Goal: Register for event/course

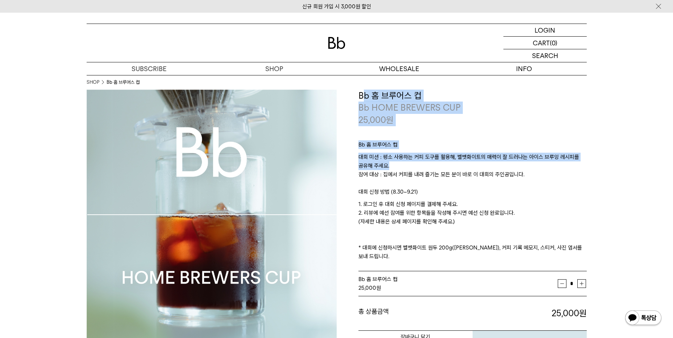
drag, startPoint x: 362, startPoint y: 94, endPoint x: 435, endPoint y: 165, distance: 101.3
click at [435, 165] on div "**********" at bounding box center [473, 223] width 228 height 267
click at [435, 165] on p "대회 미션 : 평소 사용하는 커피 도구를 활용해, 벨벳화이트의 매력이 잘 드러나는 아이스 브루잉 레시피를 공유해 주세요. 참여 대상 : 집에서…" at bounding box center [473, 170] width 228 height 35
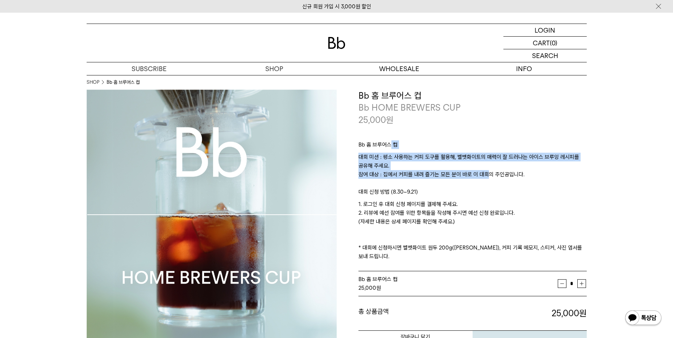
drag, startPoint x: 406, startPoint y: 160, endPoint x: 480, endPoint y: 172, distance: 75.3
click at [480, 172] on div "Bb 홈 브루어스 컵 대회 미션 : 평소 사용하는 커피 도구를 활용해, 벨벳화이트의 매력이 잘 드러나는 아이스 브루잉 레시피를 공유해 주세요.…" at bounding box center [473, 199] width 228 height 146
drag, startPoint x: 480, startPoint y: 172, endPoint x: 476, endPoint y: 167, distance: 6.5
click at [476, 167] on p "대회 미션 : 평소 사용하는 커피 도구를 활용해, 벨벳화이트의 매력이 잘 드러나는 아이스 브루잉 레시피를 공유해 주세요. 참여 대상 : 집에서…" at bounding box center [473, 170] width 228 height 35
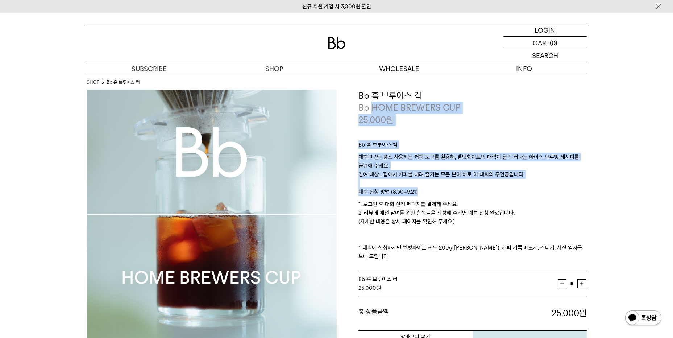
drag, startPoint x: 402, startPoint y: 140, endPoint x: 517, endPoint y: 192, distance: 126.1
click at [517, 192] on div "**********" at bounding box center [473, 223] width 228 height 267
click at [517, 192] on p "대회 신청 방법 (8.30~9.21)" at bounding box center [473, 193] width 228 height 12
drag, startPoint x: 385, startPoint y: 118, endPoint x: 462, endPoint y: 193, distance: 107.2
click at [462, 193] on div "**********" at bounding box center [473, 223] width 228 height 267
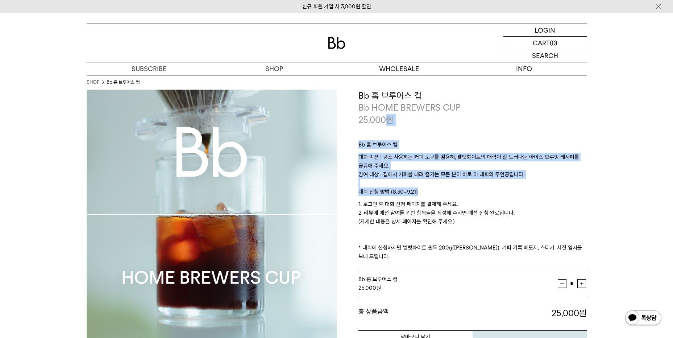
click at [462, 193] on p "대회 신청 방법 (8.30~9.21)" at bounding box center [473, 193] width 228 height 12
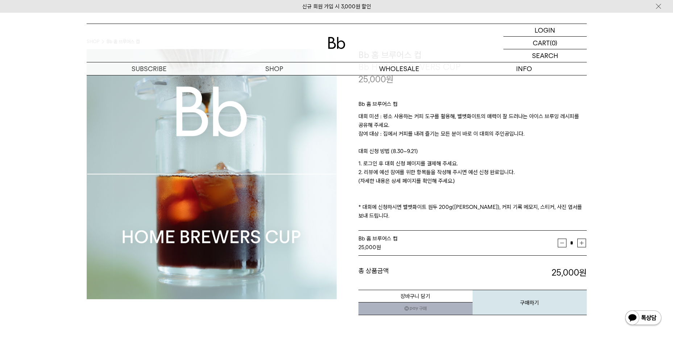
scroll to position [73, 0]
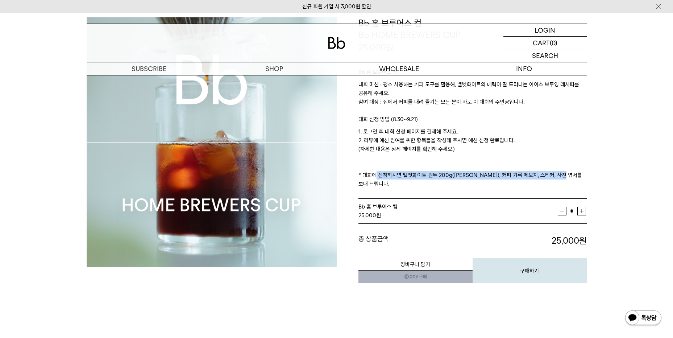
drag, startPoint x: 372, startPoint y: 173, endPoint x: 565, endPoint y: 174, distance: 192.9
click at [565, 174] on p "1. 로그인 후 대회 신청 페이지를 결제해 주세요. 2. 리뷰에 예선 참여를 위한 항목들을 작성해 주시면 예선 신청 완료입니다. (자세한 내용…" at bounding box center [473, 157] width 228 height 61
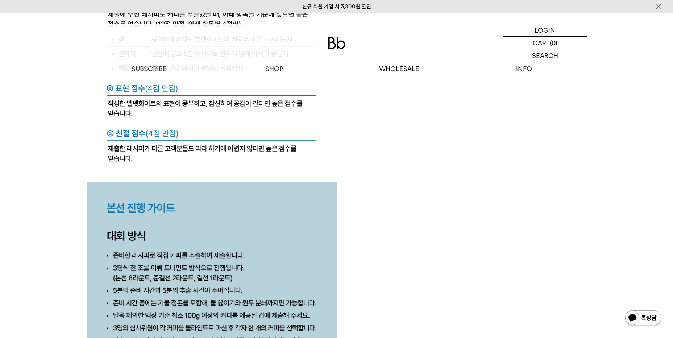
scroll to position [3118, 0]
